Goal: Task Accomplishment & Management: Manage account settings

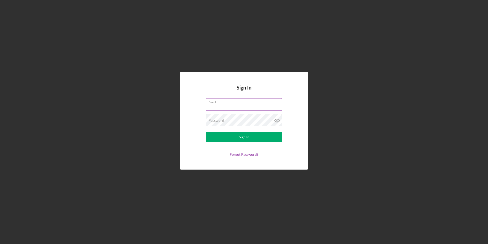
click at [227, 106] on input "Email" at bounding box center [244, 104] width 76 height 12
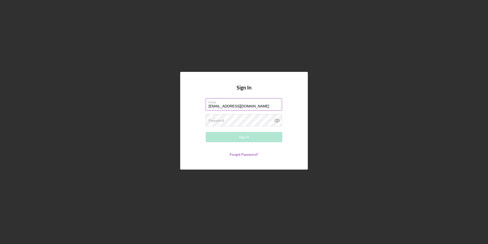
type input "[EMAIL_ADDRESS][DOMAIN_NAME]"
